Goal: Complete application form: Complete application form

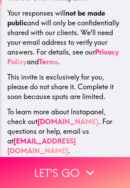
scroll to position [142, 0]
click at [91, 177] on icon "button" at bounding box center [90, 172] width 15 height 15
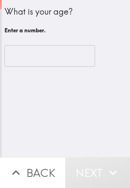
click at [78, 55] on input "number" at bounding box center [50, 56] width 91 height 22
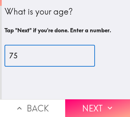
type input "75"
click at [109, 106] on icon "button" at bounding box center [110, 108] width 9 height 9
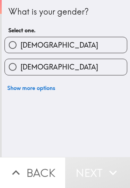
click at [117, 45] on label "[DEMOGRAPHIC_DATA]" at bounding box center [66, 45] width 122 height 16
click at [21, 45] on input "[DEMOGRAPHIC_DATA]" at bounding box center [13, 45] width 16 height 16
radio input "true"
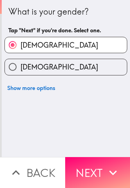
click at [101, 173] on button "Next" at bounding box center [97, 172] width 65 height 31
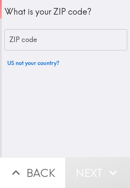
click at [106, 45] on input "ZIP code" at bounding box center [66, 40] width 123 height 22
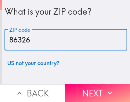
type input "86326"
click at [110, 93] on icon "button" at bounding box center [110, 92] width 9 height 9
